Goal: Book appointment/travel/reservation

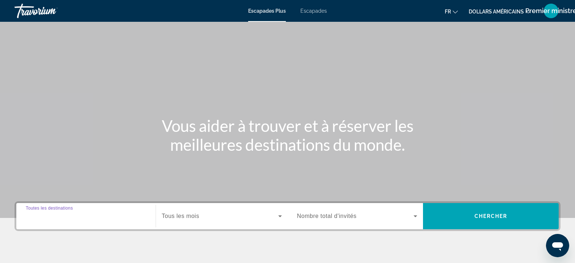
click at [122, 215] on input "Destination Toutes les destinations" at bounding box center [86, 216] width 120 height 9
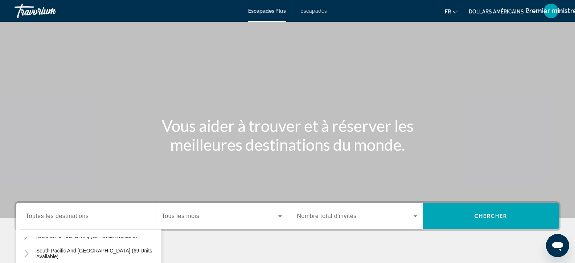
click at [319, 15] on div "Escapades Plus Escapades fr English Español Français Italiano Português русский…" at bounding box center [287, 10] width 575 height 19
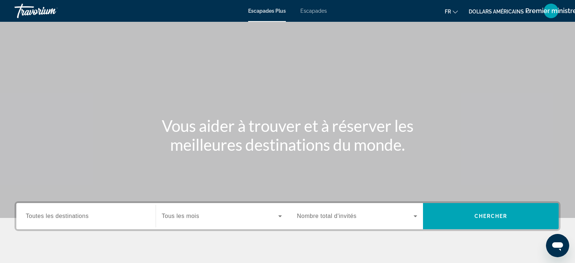
click at [317, 10] on font "Escapades" at bounding box center [313, 11] width 26 height 6
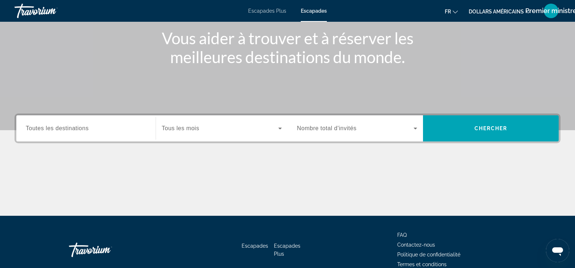
scroll to position [109, 0]
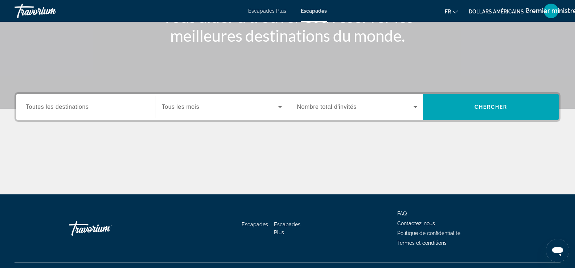
click at [75, 107] on span "Toutes les destinations" at bounding box center [57, 107] width 63 height 6
click at [75, 107] on input "Destination Toutes les destinations" at bounding box center [86, 107] width 120 height 9
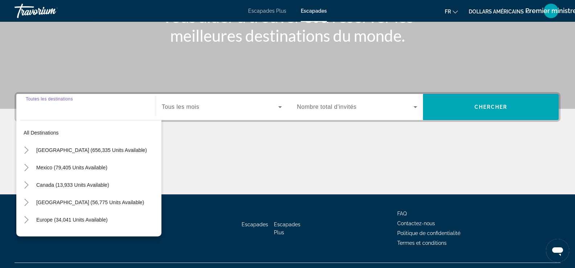
scroll to position [124, 0]
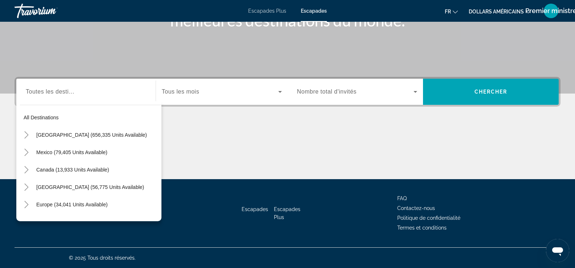
drag, startPoint x: 46, startPoint y: 97, endPoint x: 58, endPoint y: 95, distance: 11.7
click at [52, 97] on div "Search widget" at bounding box center [86, 92] width 120 height 21
click at [66, 95] on input "Destination Toutes les destinations" at bounding box center [86, 92] width 120 height 9
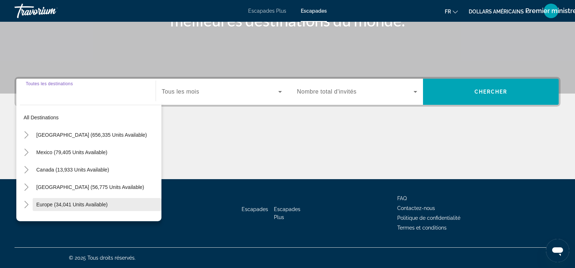
click at [73, 205] on span "Europe (34,041 units available)" at bounding box center [71, 205] width 71 height 6
type input "**********"
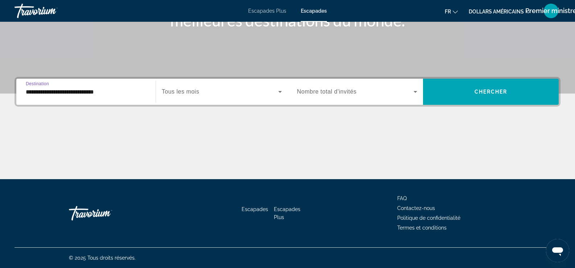
click at [20, 10] on div "Travorium" at bounding box center [51, 10] width 73 height 19
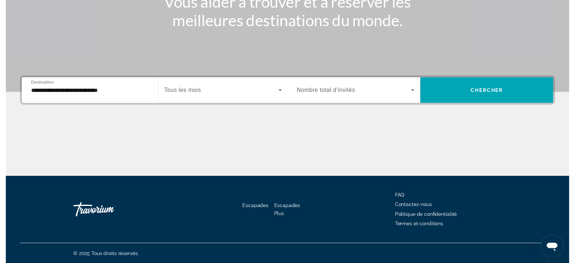
scroll to position [0, 0]
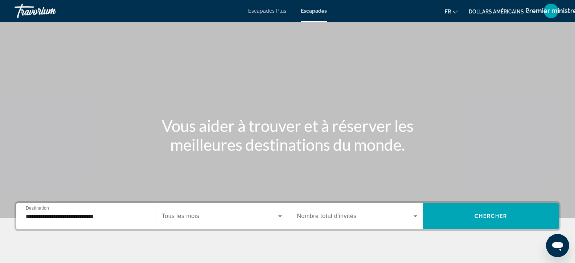
click at [20, 10] on div "Travorium" at bounding box center [51, 10] width 73 height 19
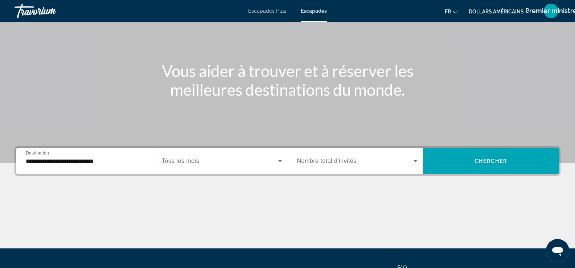
scroll to position [52, 0]
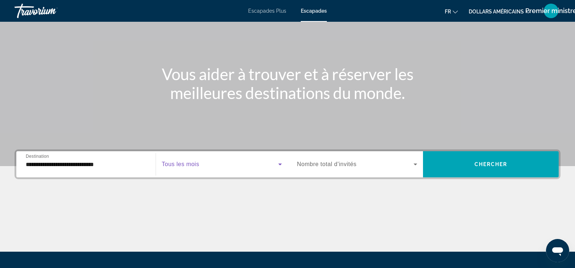
click at [282, 167] on icon "Search widget" at bounding box center [280, 164] width 9 height 9
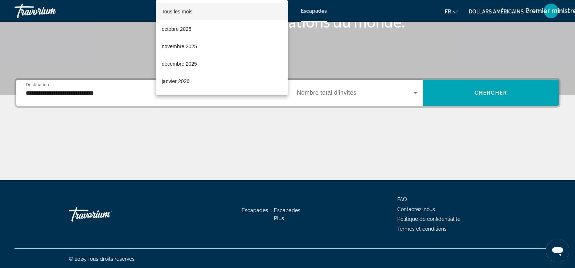
scroll to position [124, 0]
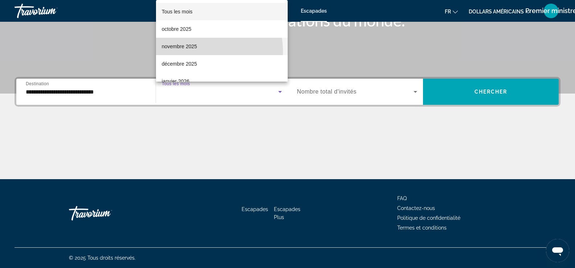
click at [184, 52] on mat-option "novembre 2025" at bounding box center [222, 46] width 132 height 17
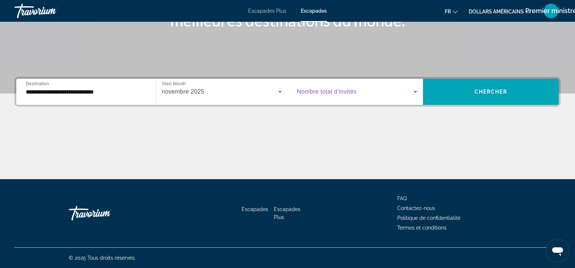
click at [415, 94] on icon "Search widget" at bounding box center [415, 91] width 9 height 9
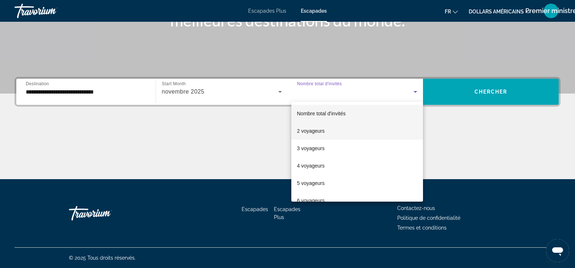
click at [314, 131] on font "2 voyageurs" at bounding box center [311, 131] width 28 height 6
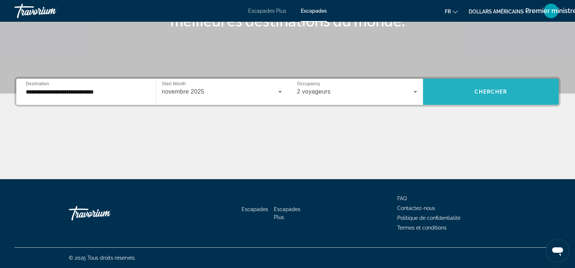
click at [468, 93] on span "Search widget" at bounding box center [491, 91] width 136 height 17
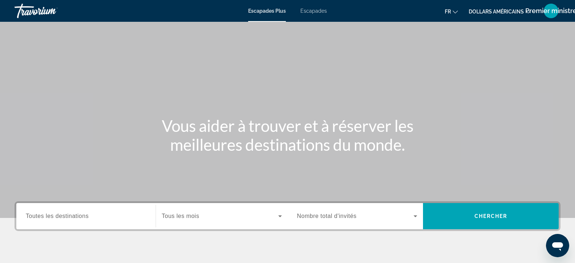
click at [43, 15] on div "Travorium" at bounding box center [51, 10] width 73 height 19
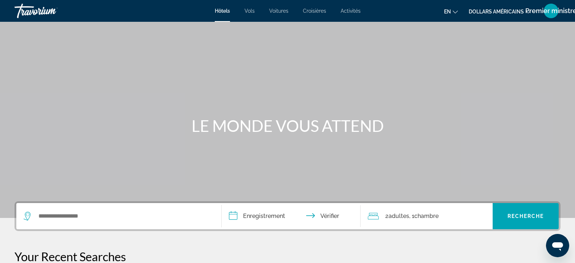
click at [278, 14] on div "Hôtels Vols Voitures Croisières Activités Hôtels Vols Voitures Croisières Activ…" at bounding box center [287, 10] width 575 height 19
click at [277, 12] on font "Voitures" at bounding box center [278, 11] width 19 height 6
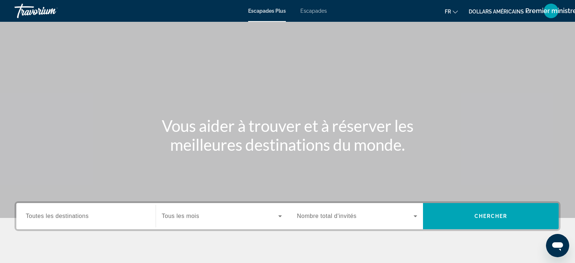
click at [321, 12] on font "Escapades" at bounding box center [313, 11] width 26 height 6
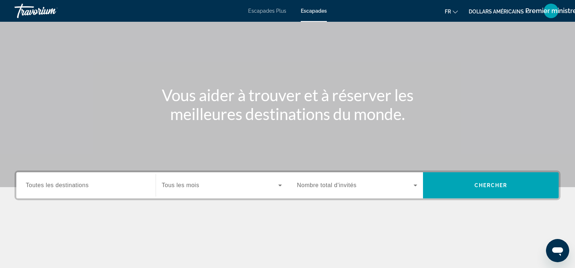
scroll to position [109, 0]
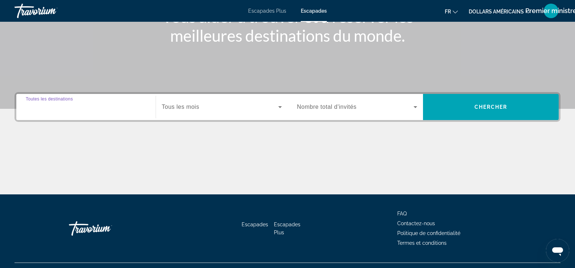
click at [104, 104] on input "Destination Toutes les destinations" at bounding box center [86, 107] width 120 height 9
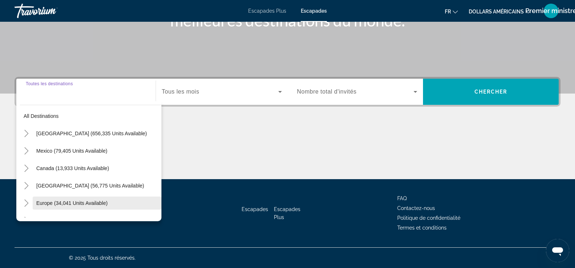
scroll to position [0, 0]
click at [50, 93] on input "Destination Toutes les destinations" at bounding box center [86, 92] width 120 height 9
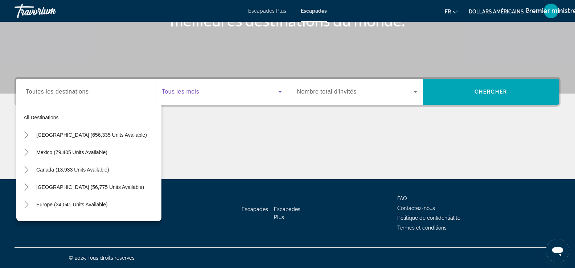
click at [282, 91] on icon "Search widget" at bounding box center [280, 92] width 4 height 2
